Goal: Check status: Check status

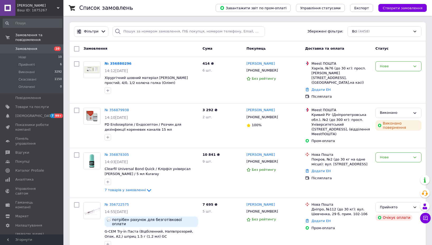
click at [44, 51] on span "Замовлення" at bounding box center [32, 49] width 34 height 5
click at [111, 63] on link "№ 356880296" at bounding box center [118, 64] width 27 height 4
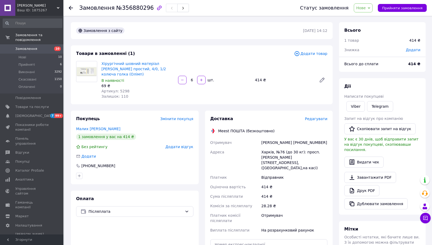
click at [72, 9] on icon at bounding box center [71, 8] width 4 height 4
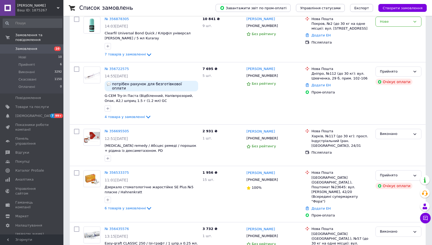
scroll to position [136, 0]
click at [116, 66] on link "№ 356722575" at bounding box center [117, 68] width 24 height 4
